Goal: Find specific fact: Find specific fact

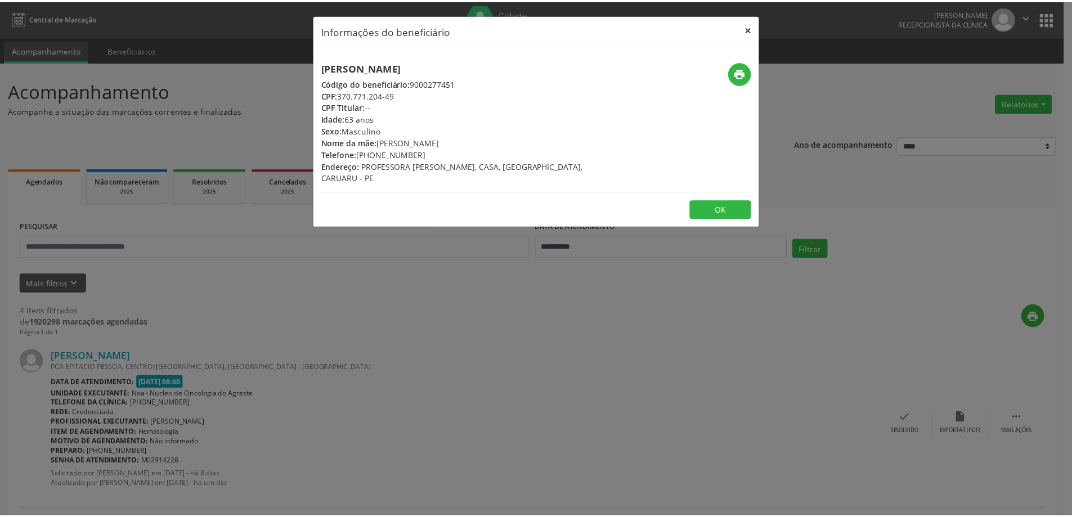
scroll to position [225, 0]
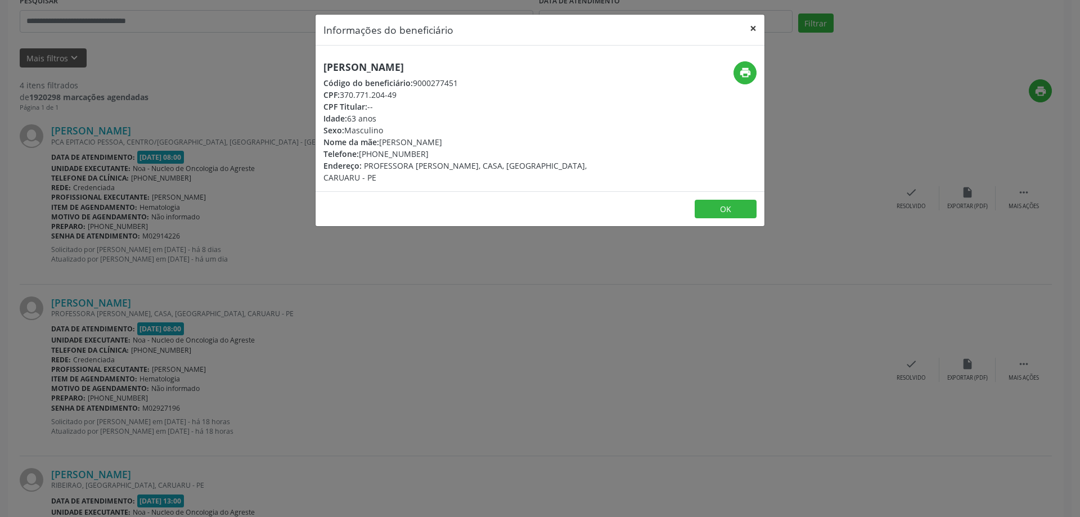
click at [756, 29] on button "×" at bounding box center [753, 29] width 23 height 28
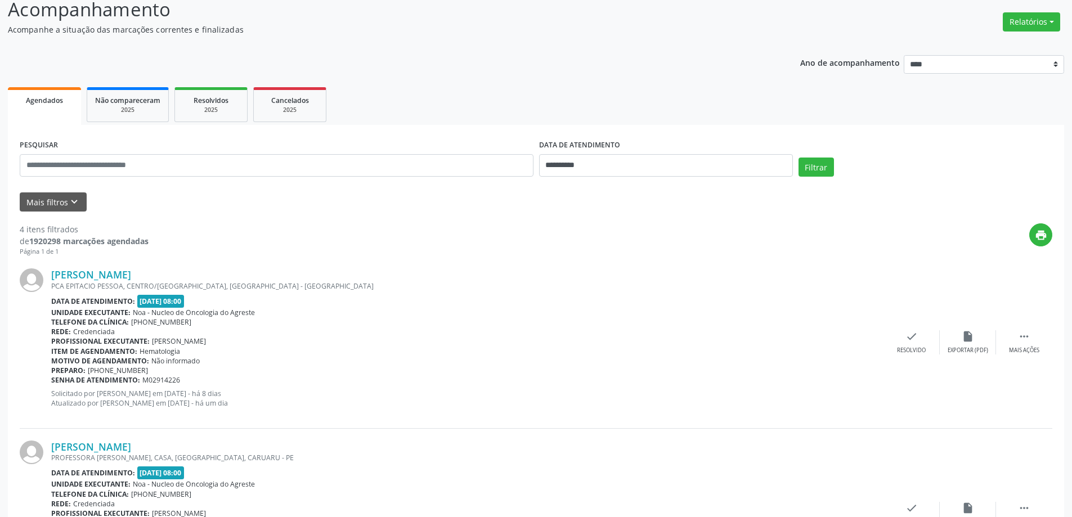
scroll to position [0, 0]
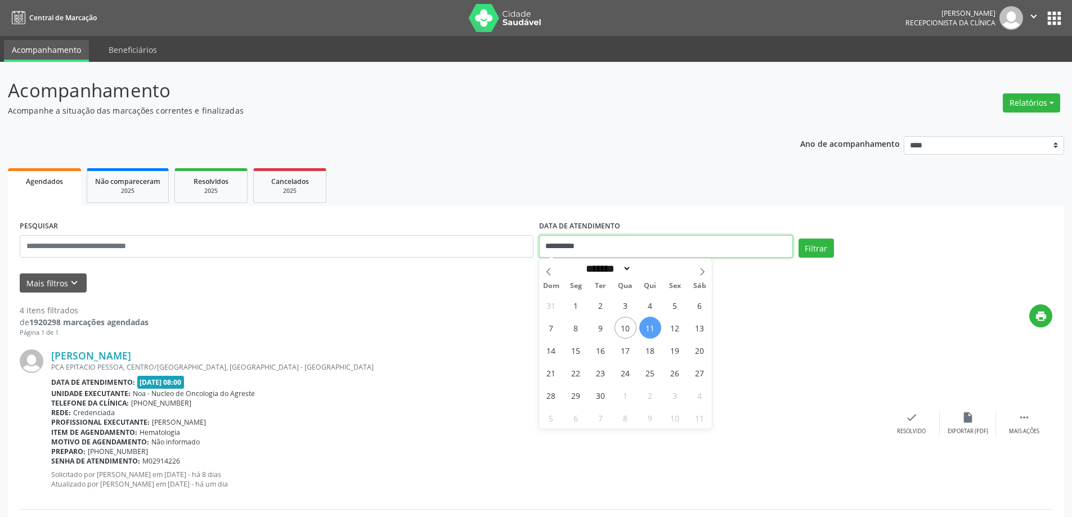
click at [653, 247] on input "**********" at bounding box center [666, 246] width 254 height 23
click at [578, 357] on span "15" at bounding box center [576, 350] width 22 height 22
type input "**********"
click at [578, 357] on div "[PERSON_NAME]" at bounding box center [467, 355] width 832 height 12
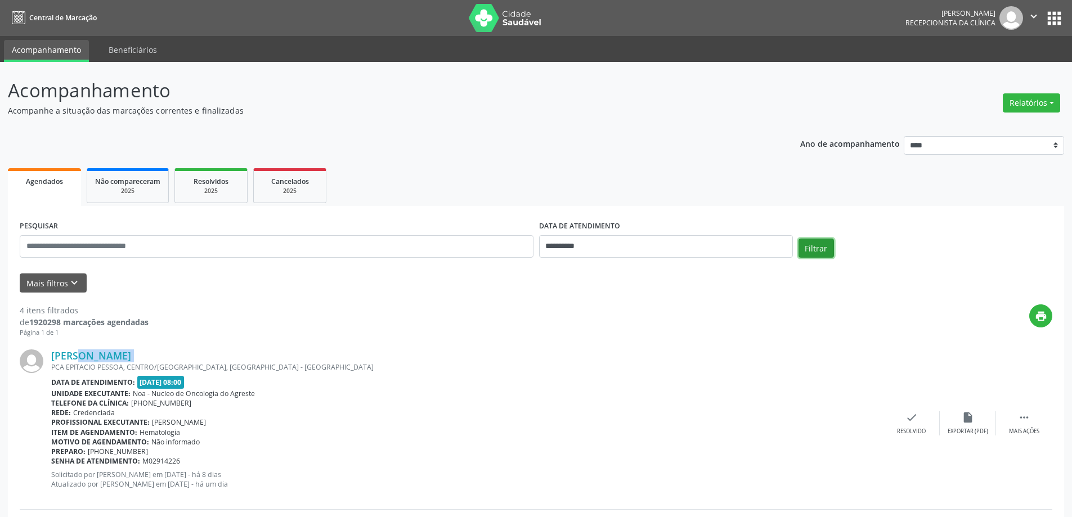
click at [817, 245] on button "Filtrar" at bounding box center [815, 248] width 35 height 19
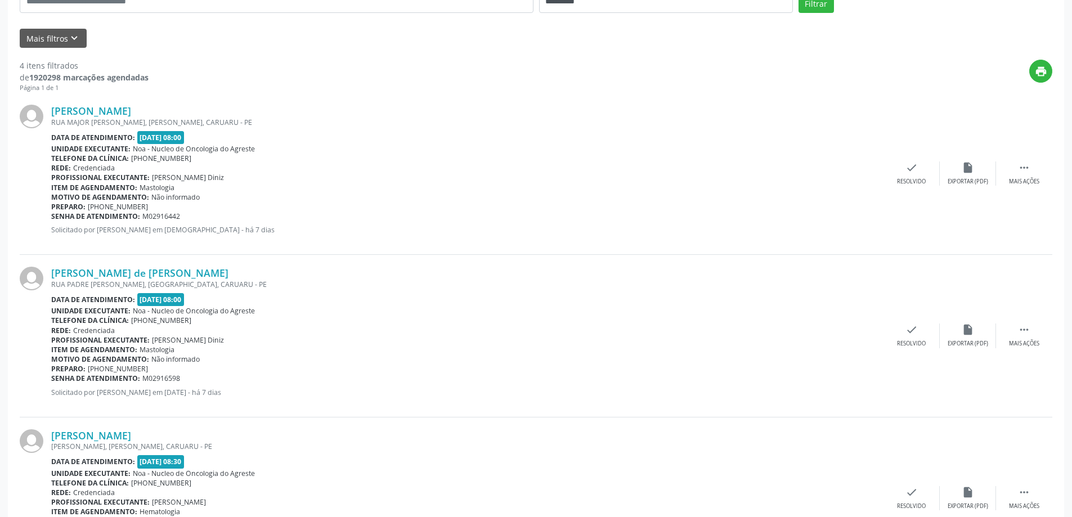
scroll to position [281, 0]
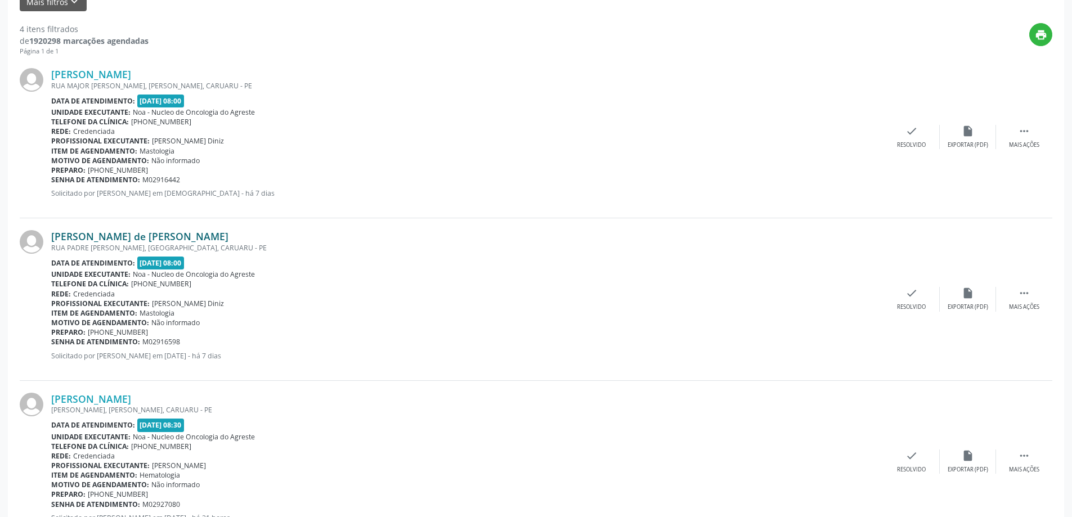
click at [174, 233] on link "[PERSON_NAME] de [PERSON_NAME]" at bounding box center [139, 236] width 177 height 12
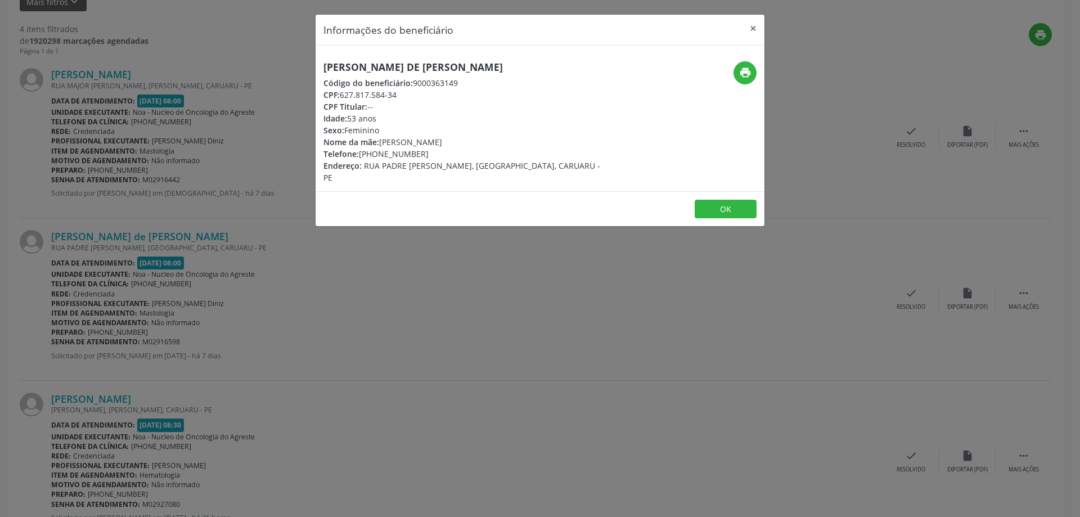
drag, startPoint x: 322, startPoint y: 59, endPoint x: 526, endPoint y: 51, distance: 203.8
click at [526, 51] on div "[PERSON_NAME] de [PERSON_NAME] Código do beneficiário: 9000363149 CPF: 627.817.…" at bounding box center [540, 119] width 449 height 146
copy h5 "[PERSON_NAME] de [PERSON_NAME]"
click at [536, 70] on h5 "[PERSON_NAME] de [PERSON_NAME]" at bounding box center [465, 67] width 284 height 12
drag, startPoint x: 319, startPoint y: 64, endPoint x: 551, endPoint y: 70, distance: 232.4
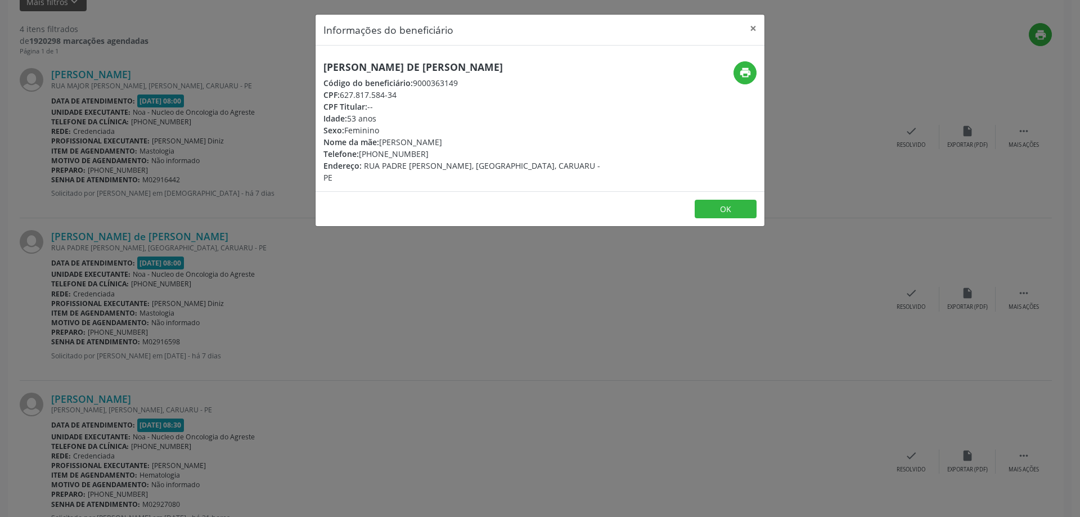
click at [551, 70] on div "[PERSON_NAME] de [PERSON_NAME] Código do beneficiário: 9000363149 CPF: 627.817.…" at bounding box center [465, 122] width 299 height 122
copy h5 "[PERSON_NAME] de [PERSON_NAME]"
click at [749, 27] on button "×" at bounding box center [753, 29] width 23 height 28
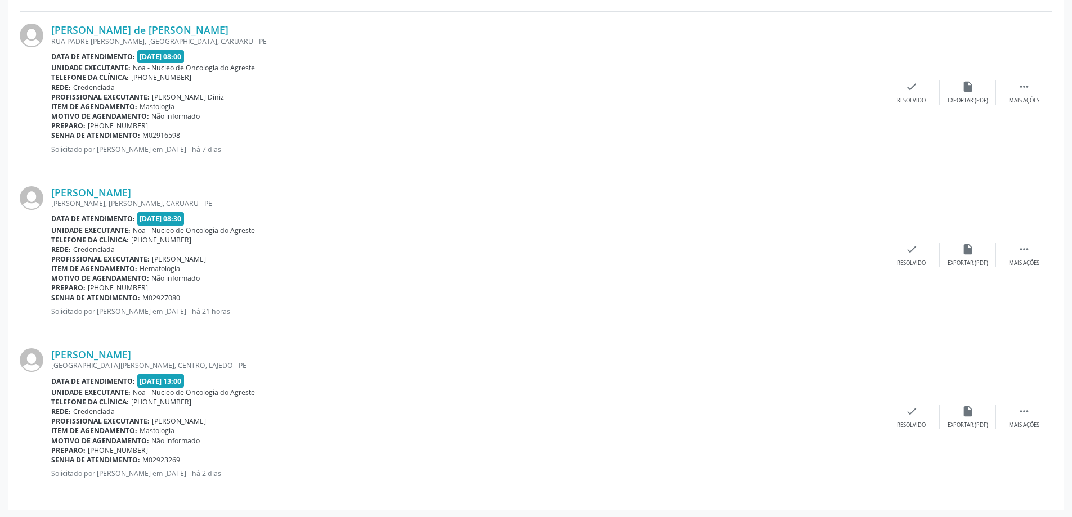
scroll to position [488, 0]
click at [131, 189] on link "[PERSON_NAME]" at bounding box center [91, 192] width 80 height 12
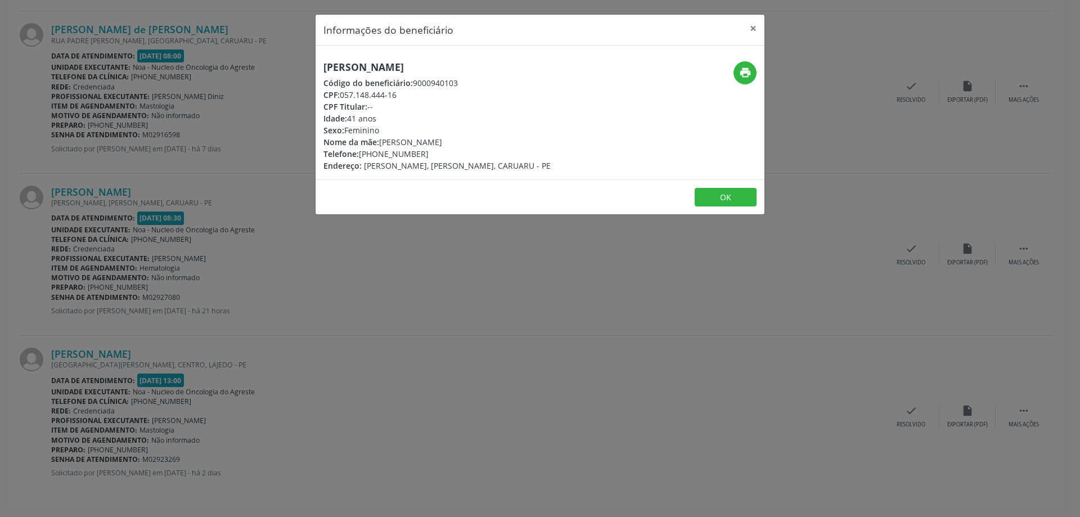
drag, startPoint x: 323, startPoint y: 69, endPoint x: 519, endPoint y: 65, distance: 195.8
click at [519, 65] on div "[PERSON_NAME] Código do beneficiário: 9000940103 CPF: 057.148.444-16 CPF Titula…" at bounding box center [465, 116] width 299 height 110
copy h5 "[PERSON_NAME]"
click at [751, 28] on button "×" at bounding box center [753, 29] width 23 height 28
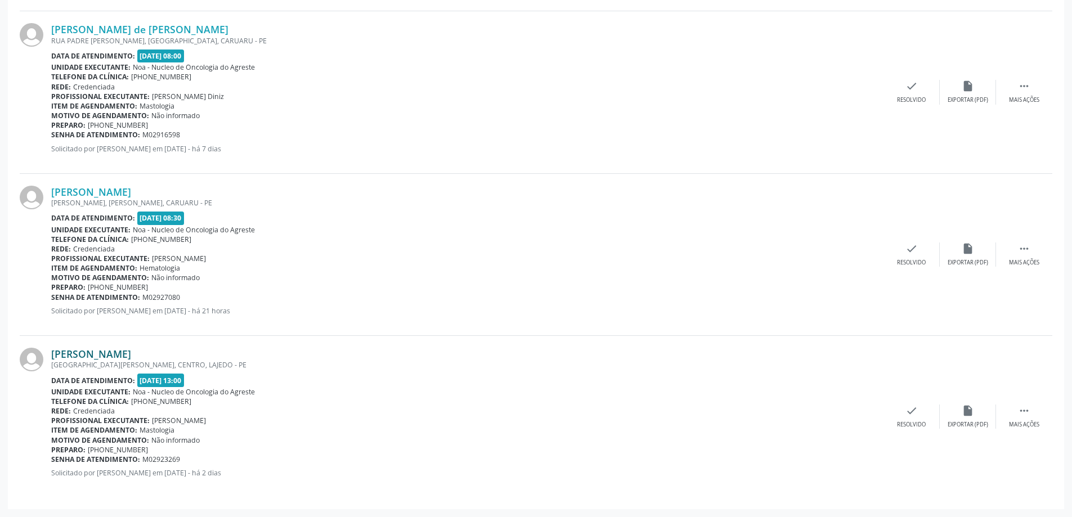
click at [131, 357] on link "[PERSON_NAME]" at bounding box center [91, 354] width 80 height 12
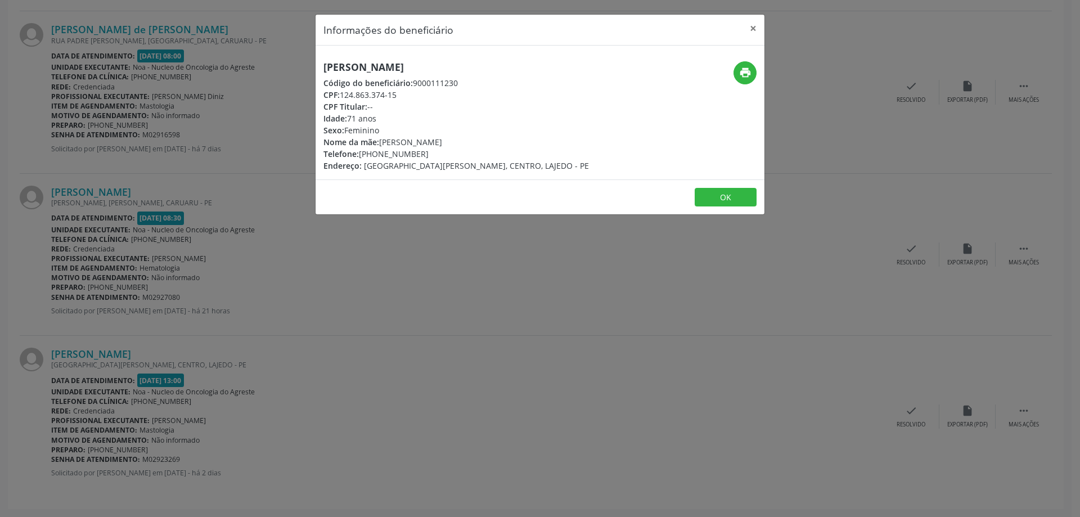
drag, startPoint x: 321, startPoint y: 64, endPoint x: 540, endPoint y: 59, distance: 218.9
click at [540, 59] on div "[PERSON_NAME] Código do beneficiário: 9000111230 CPF: 124.863.374-15 CPF Titula…" at bounding box center [540, 113] width 449 height 134
copy h5 "[PERSON_NAME]"
click at [749, 23] on button "×" at bounding box center [753, 29] width 23 height 28
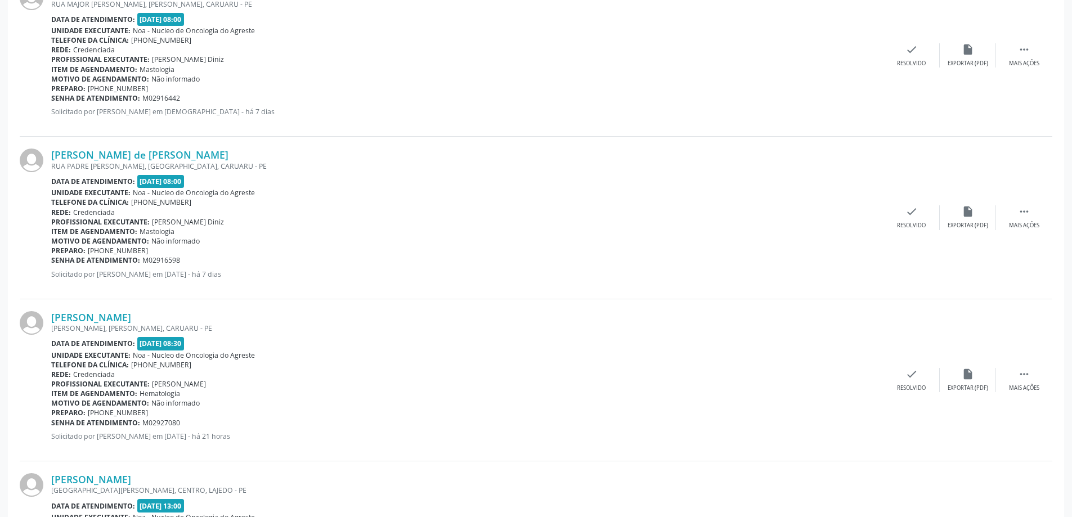
scroll to position [376, 0]
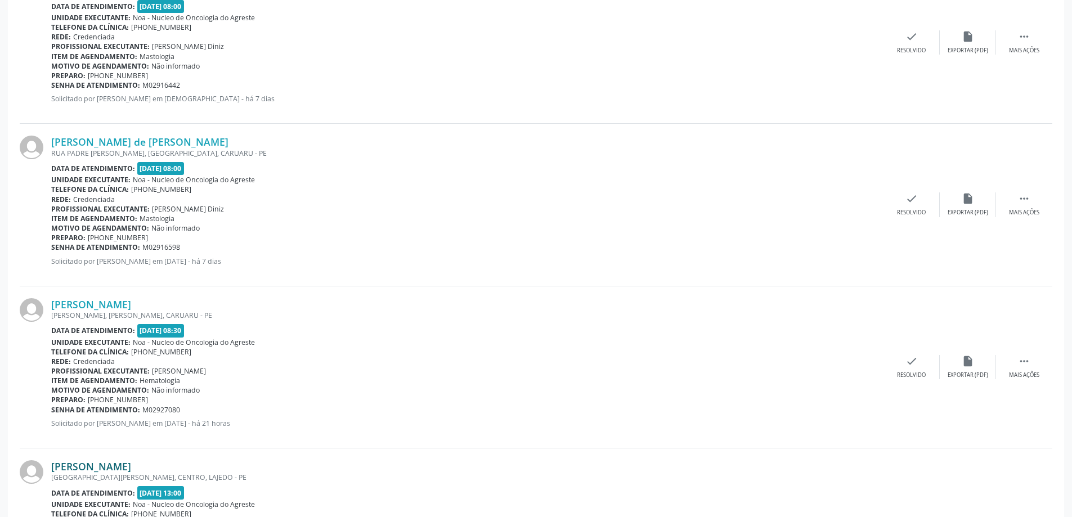
click at [131, 467] on link "[PERSON_NAME]" at bounding box center [91, 466] width 80 height 12
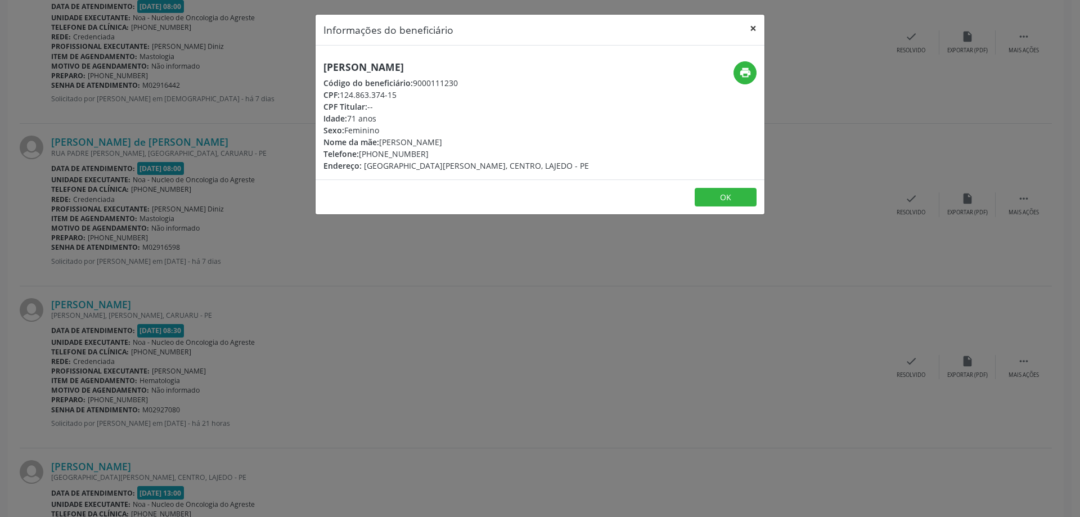
click at [758, 26] on button "×" at bounding box center [753, 29] width 23 height 28
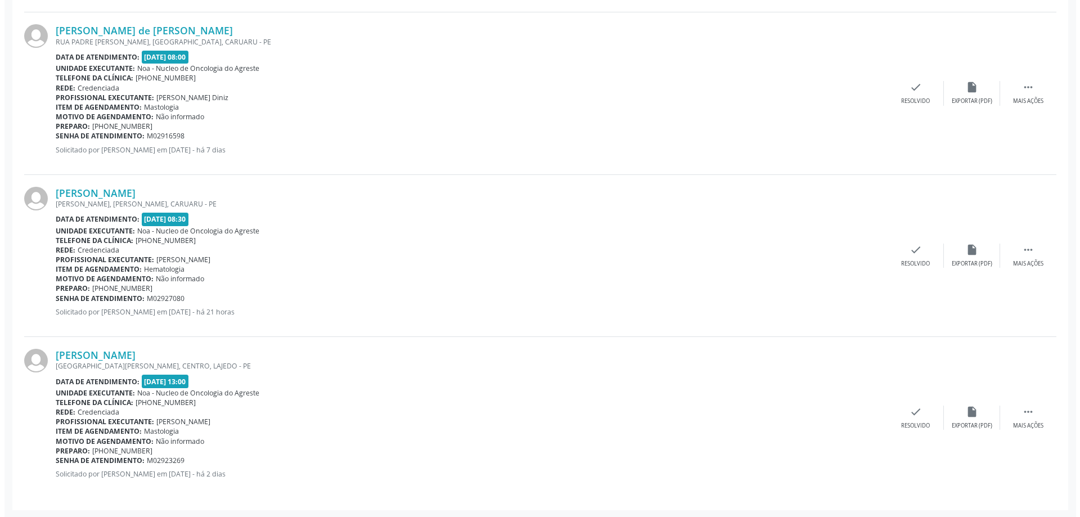
scroll to position [488, 0]
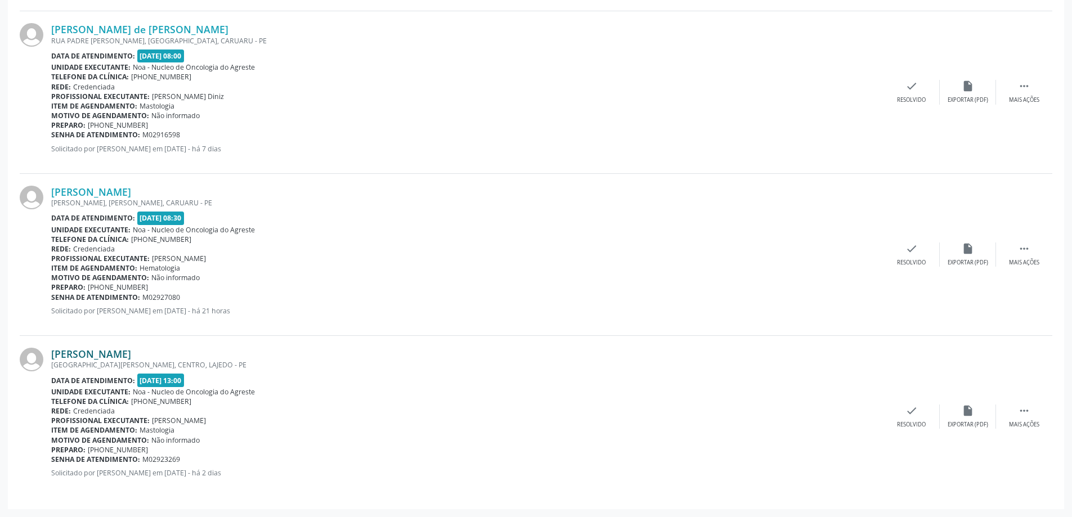
click at [130, 351] on link "[PERSON_NAME]" at bounding box center [91, 354] width 80 height 12
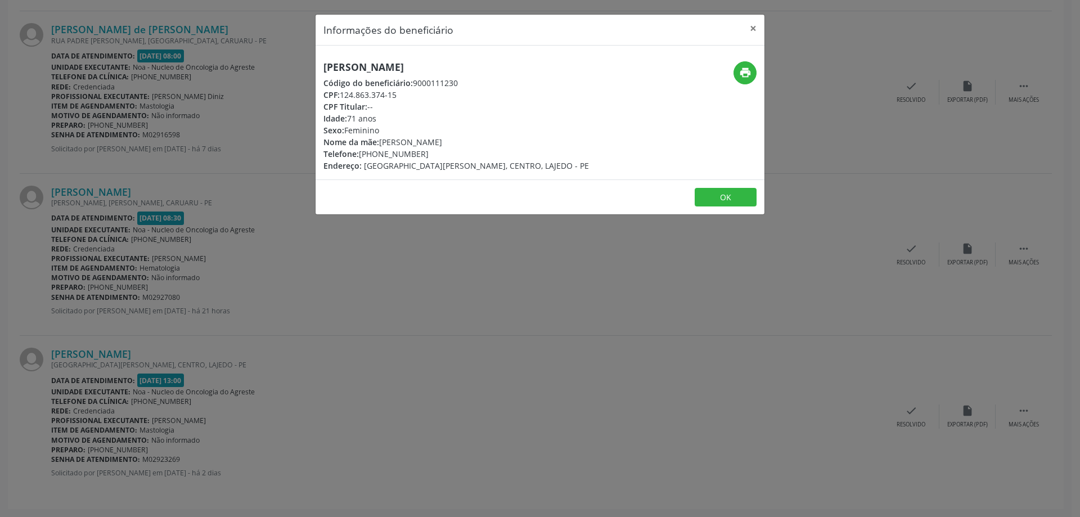
drag, startPoint x: 325, startPoint y: 68, endPoint x: 511, endPoint y: 67, distance: 186.8
click at [511, 67] on h5 "[PERSON_NAME]" at bounding box center [456, 67] width 266 height 12
copy h5 "[PERSON_NAME]"
click at [526, 74] on div "[PERSON_NAME] Código do beneficiário: 9000111230 CPF: 124.863.374-15 CPF Titula…" at bounding box center [456, 116] width 266 height 110
drag, startPoint x: 324, startPoint y: 69, endPoint x: 521, endPoint y: 59, distance: 197.2
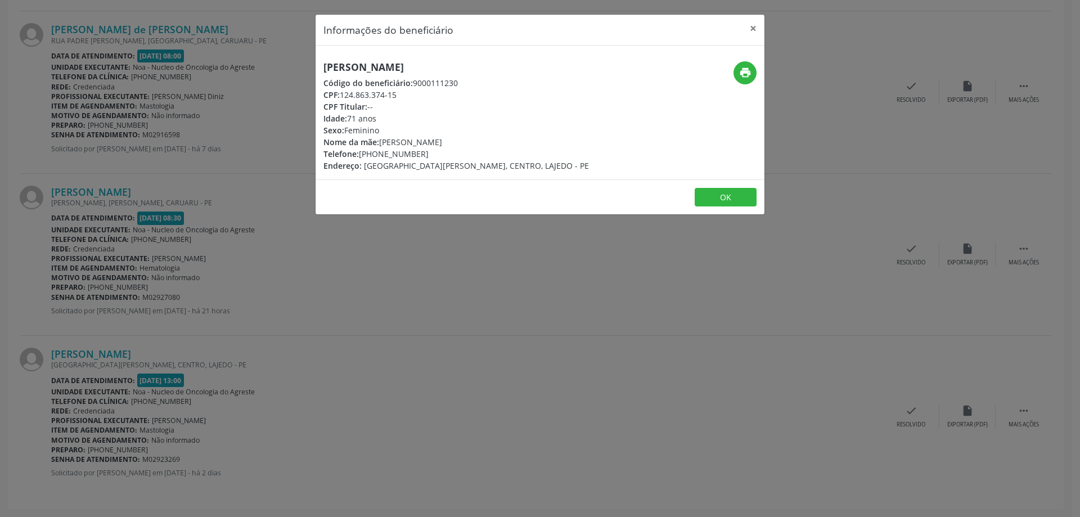
click at [521, 59] on div "[PERSON_NAME] Código do beneficiário: 9000111230 CPF: 124.863.374-15 CPF Titula…" at bounding box center [540, 113] width 449 height 134
copy h5 "[PERSON_NAME]"
click at [518, 68] on h5 "[PERSON_NAME]" at bounding box center [456, 67] width 266 height 12
click at [753, 23] on button "×" at bounding box center [753, 29] width 23 height 28
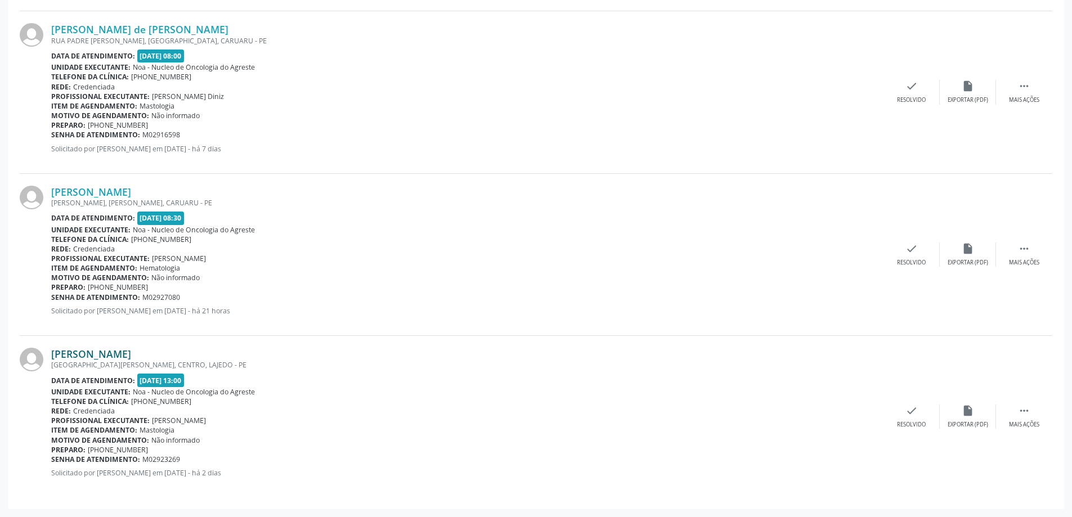
click at [131, 349] on link "[PERSON_NAME]" at bounding box center [91, 354] width 80 height 12
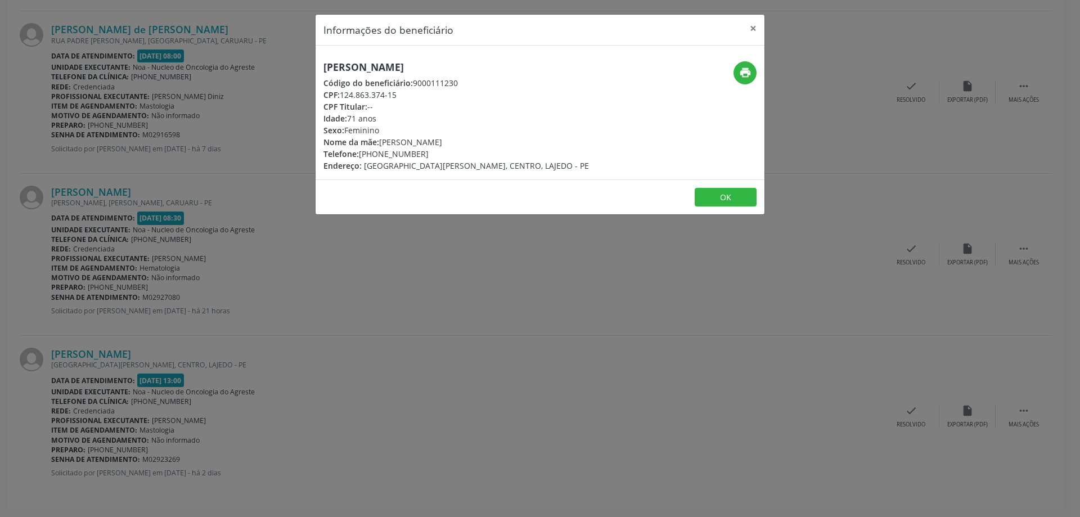
drag, startPoint x: 324, startPoint y: 66, endPoint x: 519, endPoint y: 68, distance: 194.7
click at [519, 68] on h5 "[PERSON_NAME]" at bounding box center [456, 67] width 266 height 12
copy h5 "[PERSON_NAME]"
drag, startPoint x: 340, startPoint y: 93, endPoint x: 401, endPoint y: 97, distance: 60.9
click at [401, 97] on div "CPF: 124.863.374-15" at bounding box center [456, 95] width 266 height 12
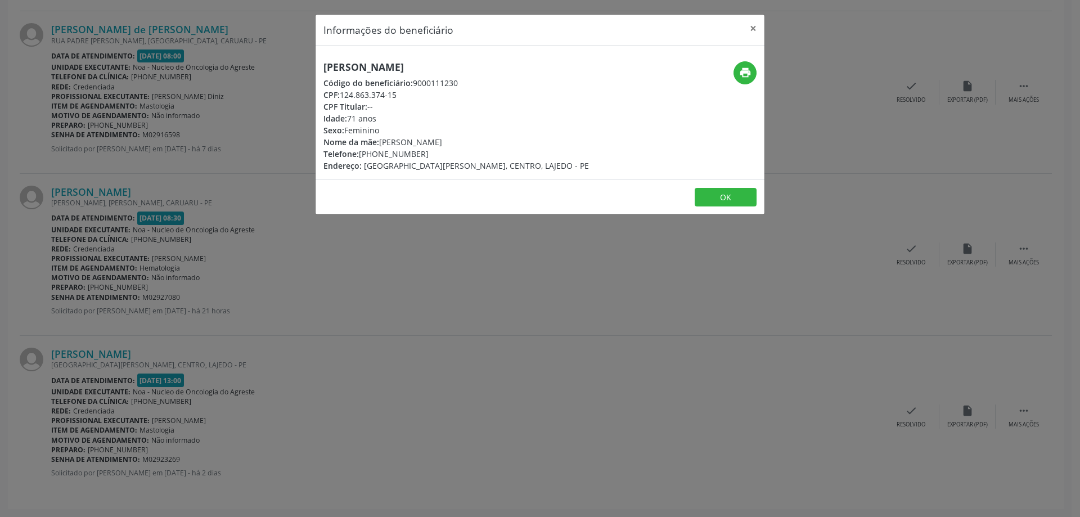
copy div "124.863.374-15"
click at [754, 26] on button "×" at bounding box center [753, 29] width 23 height 28
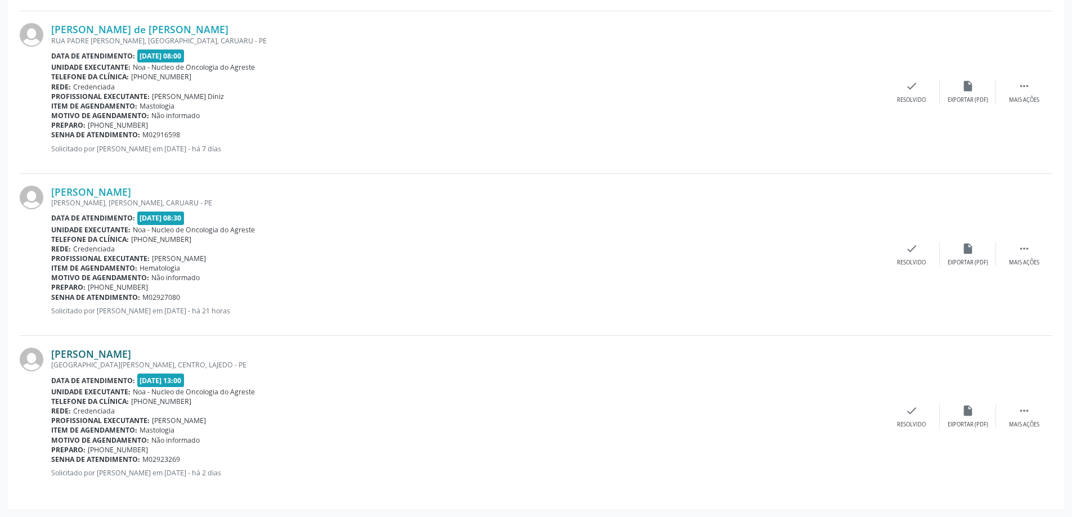
click at [131, 350] on link "[PERSON_NAME]" at bounding box center [91, 354] width 80 height 12
